Goal: Communication & Community: Connect with others

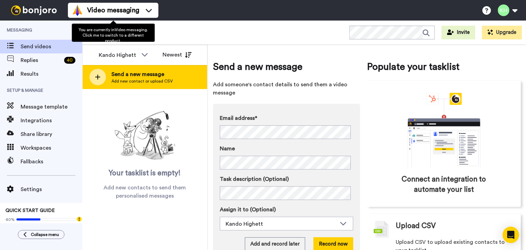
click at [138, 84] on span "Add new contact or upload CSV" at bounding box center [141, 80] width 61 height 5
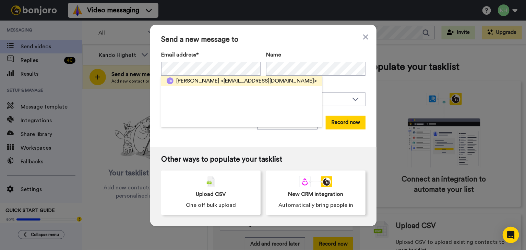
click at [196, 79] on span "[PERSON_NAME]" at bounding box center [197, 81] width 43 height 8
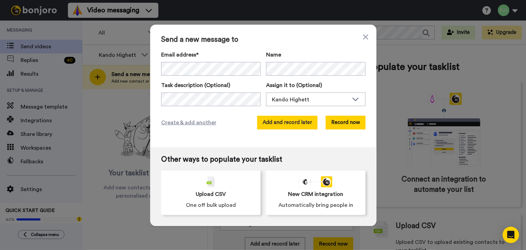
click at [270, 127] on button "Add and record later" at bounding box center [287, 123] width 60 height 14
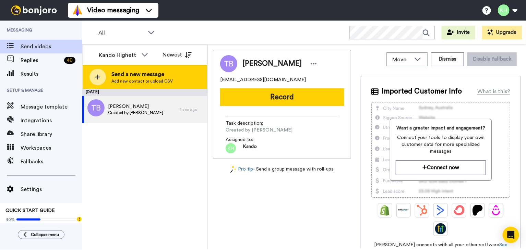
click at [144, 79] on span "Add new contact or upload CSV" at bounding box center [141, 80] width 61 height 5
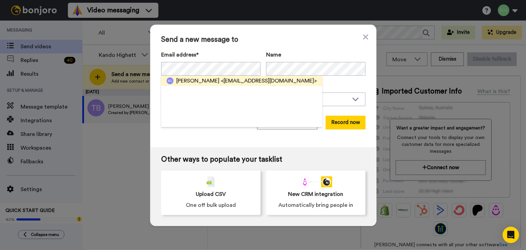
click at [199, 82] on span "[PERSON_NAME]" at bounding box center [197, 81] width 43 height 8
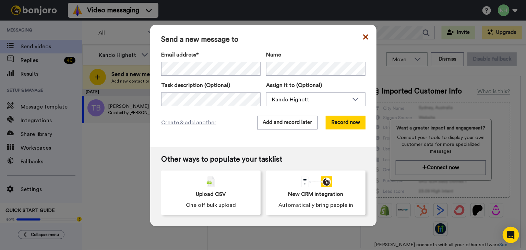
click at [363, 37] on icon at bounding box center [365, 37] width 5 height 8
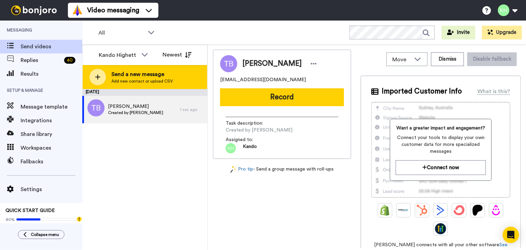
click at [126, 73] on span "Send a new message" at bounding box center [141, 74] width 61 height 8
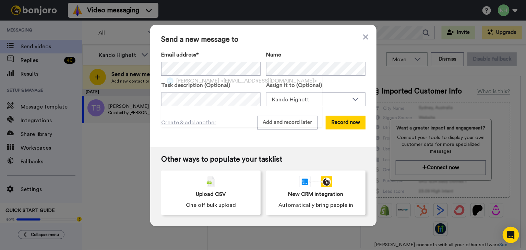
click at [244, 86] on div "[PERSON_NAME] <[EMAIL_ADDRESS][DOMAIN_NAME]>" at bounding box center [241, 101] width 161 height 51
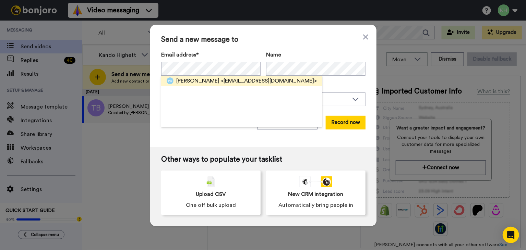
click at [240, 80] on span "<[EMAIL_ADDRESS][DOMAIN_NAME]>" at bounding box center [269, 81] width 96 height 8
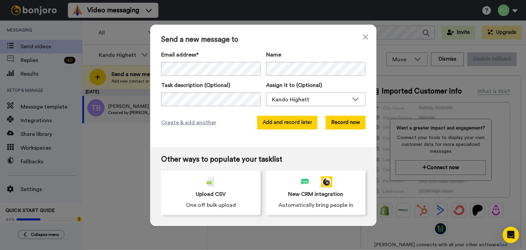
click at [282, 124] on button "Add and record later" at bounding box center [287, 123] width 60 height 14
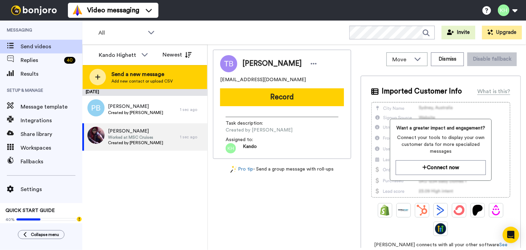
click at [159, 89] on div "Send a new message Add new contact or upload CSV" at bounding box center [145, 77] width 124 height 24
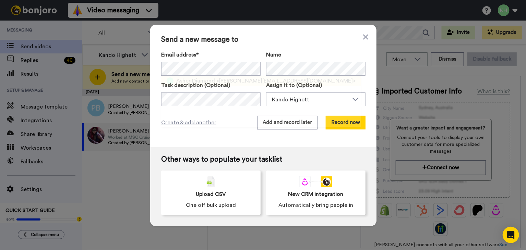
click at [256, 80] on span "<[PERSON_NAME][EMAIL_ADDRESS][DOMAIN_NAME]>" at bounding box center [285, 81] width 139 height 8
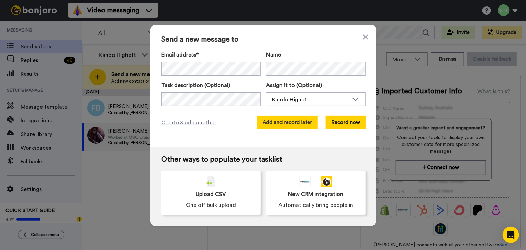
click at [292, 124] on button "Add and record later" at bounding box center [287, 123] width 60 height 14
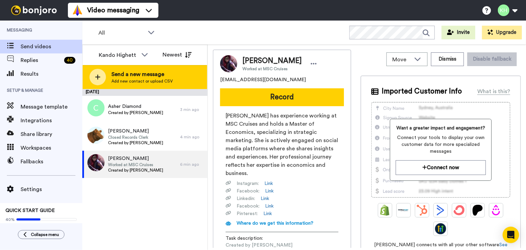
click at [174, 85] on div "Send a new message Add new contact or upload CSV" at bounding box center [145, 77] width 124 height 24
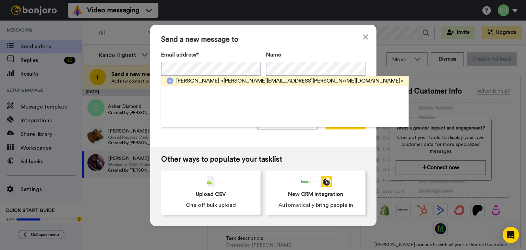
click at [212, 81] on span "[PERSON_NAME]" at bounding box center [197, 81] width 43 height 8
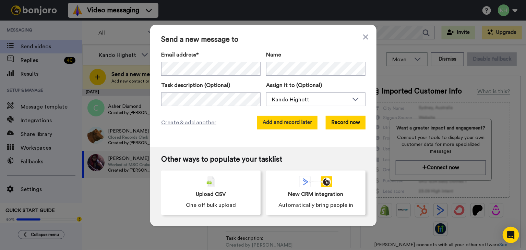
click at [281, 117] on button "Add and record later" at bounding box center [287, 123] width 60 height 14
